Goal: Task Accomplishment & Management: Use online tool/utility

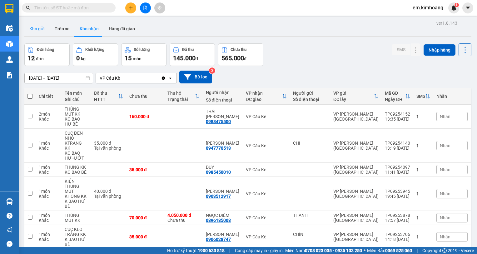
click at [40, 28] on button "Kho gửi" at bounding box center [36, 28] width 25 height 15
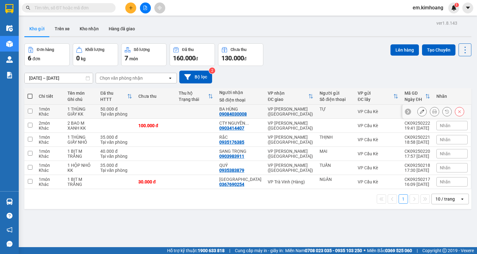
click at [192, 111] on td at bounding box center [196, 112] width 41 height 14
checkbox input "true"
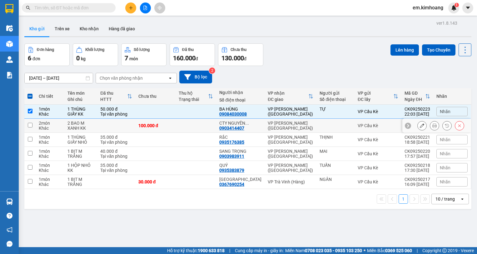
click at [198, 126] on td at bounding box center [196, 126] width 41 height 14
checkbox input "true"
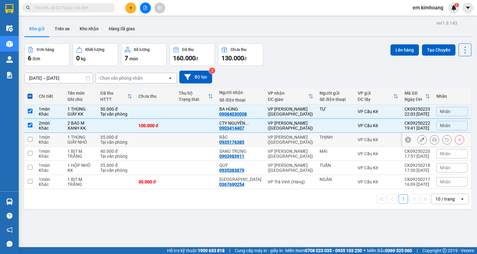
click at [201, 135] on td at bounding box center [196, 140] width 41 height 14
checkbox input "true"
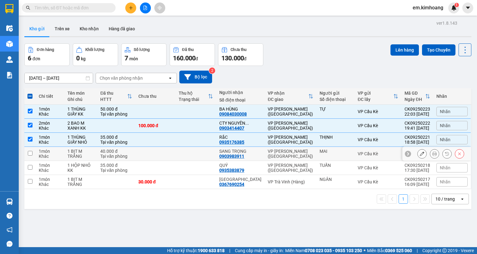
click at [207, 152] on td at bounding box center [196, 154] width 41 height 14
checkbox input "true"
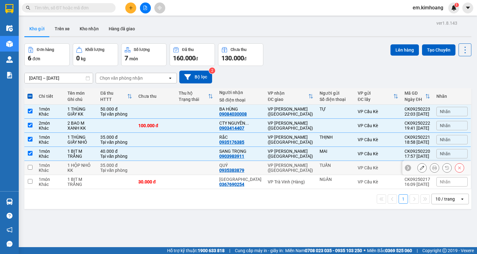
click at [200, 168] on td at bounding box center [196, 168] width 41 height 14
checkbox input "true"
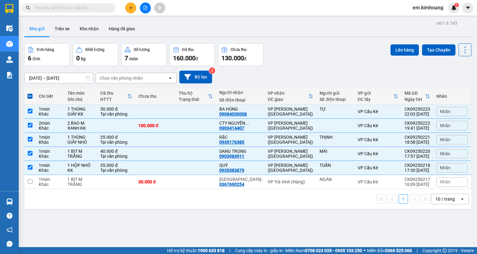
drag, startPoint x: 435, startPoint y: 199, endPoint x: 438, endPoint y: 195, distance: 5.3
click at [436, 198] on div "10 / trang" at bounding box center [445, 199] width 19 height 6
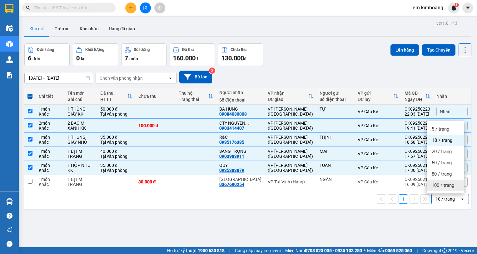
click at [442, 183] on span "100 / trang" at bounding box center [443, 185] width 23 height 6
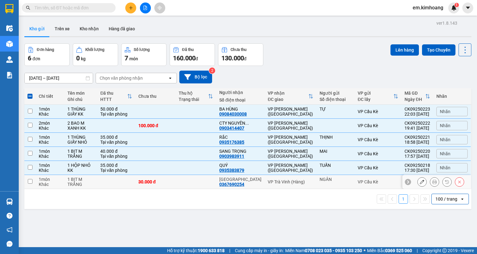
checkbox input "false"
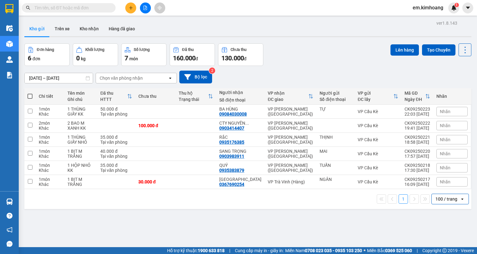
click at [30, 95] on span at bounding box center [30, 96] width 5 height 5
click at [30, 93] on input "checkbox" at bounding box center [30, 93] width 0 height 0
checkbox input "true"
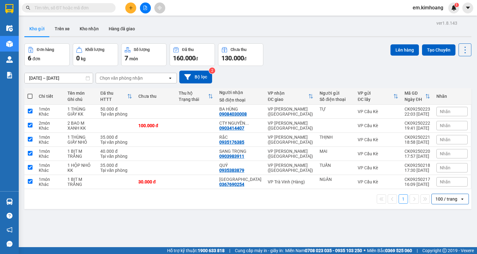
checkbox input "true"
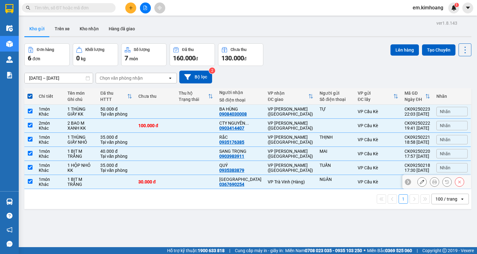
click at [97, 183] on td "1 BỊT M TRẮNG" at bounding box center [80, 182] width 33 height 14
checkbox input "false"
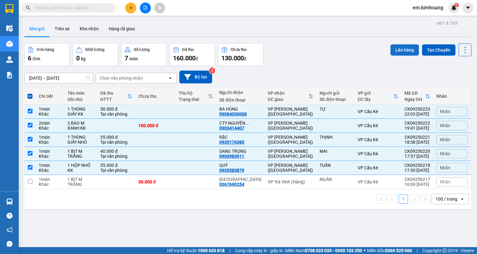
click at [396, 44] on button "Lên hàng" at bounding box center [405, 49] width 28 height 11
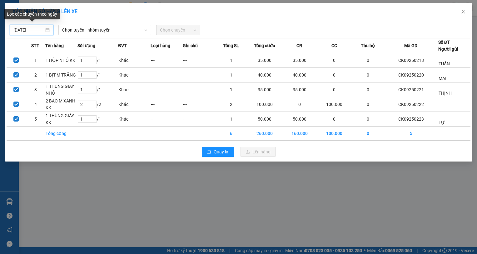
click at [40, 29] on input "[DATE]" at bounding box center [28, 30] width 31 height 7
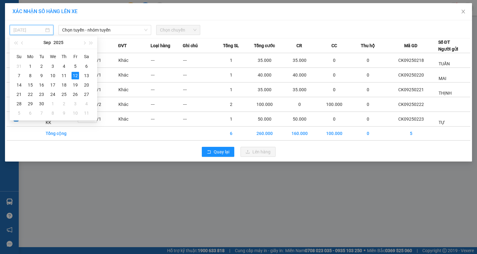
type input "[DATE]"
click at [72, 76] on div "12" at bounding box center [76, 76] width 8 height 8
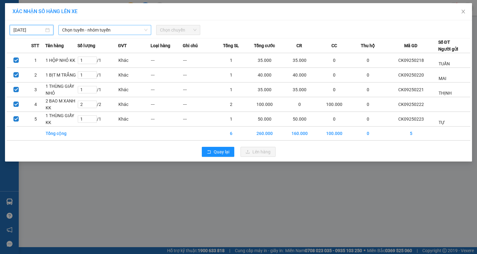
click at [68, 31] on span "Chọn tuyến - nhóm tuyến" at bounding box center [104, 29] width 85 height 9
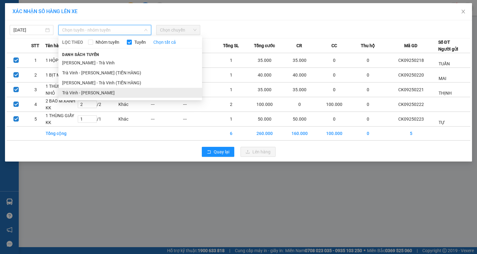
click at [100, 94] on li "Trà Vinh - [PERSON_NAME]" at bounding box center [130, 93] width 144 height 10
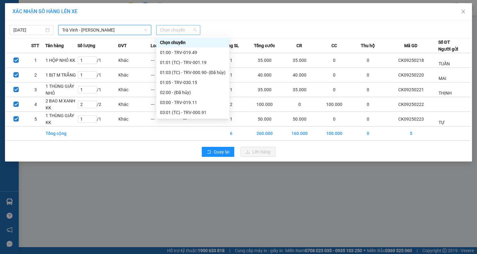
click at [176, 26] on span "Chọn chuyến" at bounding box center [178, 29] width 36 height 9
click at [174, 103] on div "03:00 - TRV-019.11" at bounding box center [193, 102] width 66 height 7
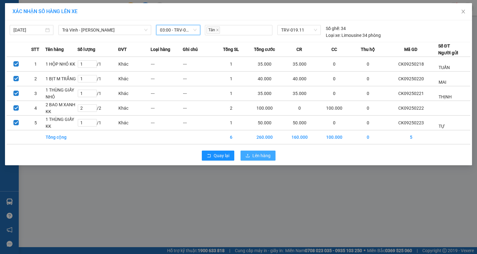
click at [254, 156] on span "Lên hàng" at bounding box center [262, 155] width 18 height 7
